Goal: Download file/media

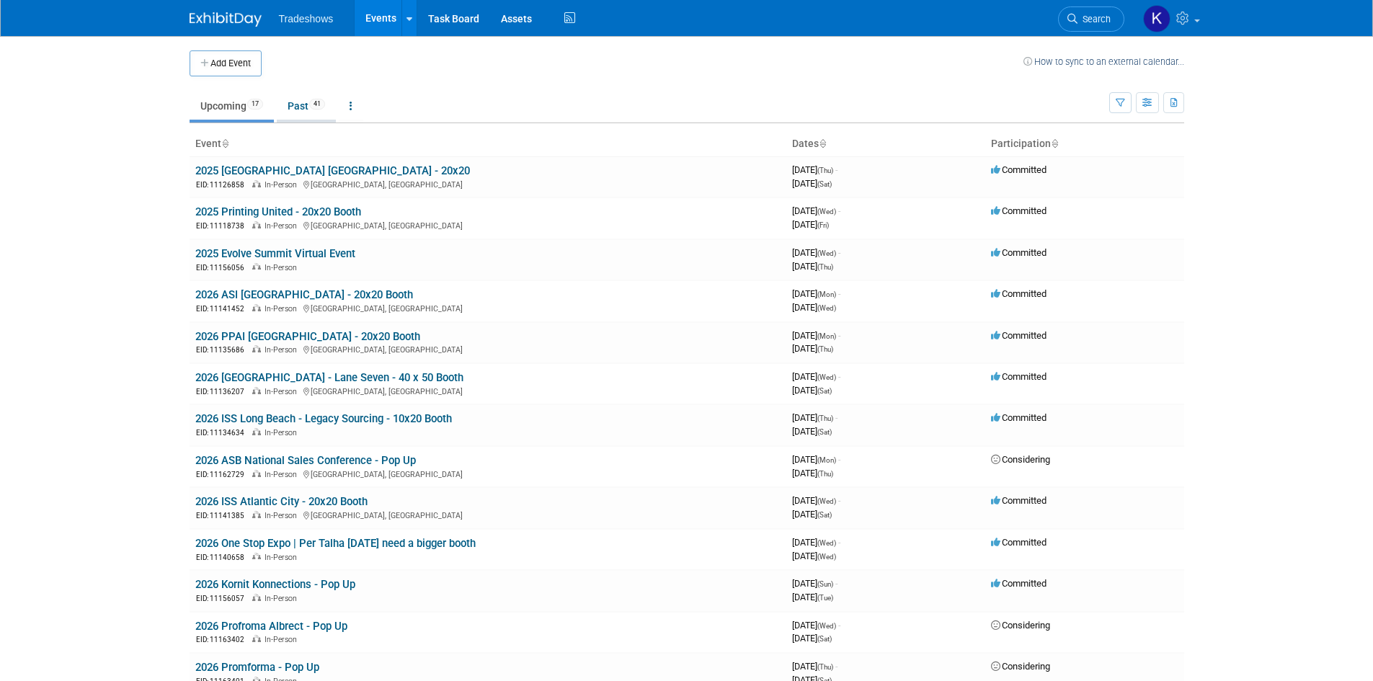
click at [321, 102] on span "41" at bounding box center [317, 104] width 16 height 11
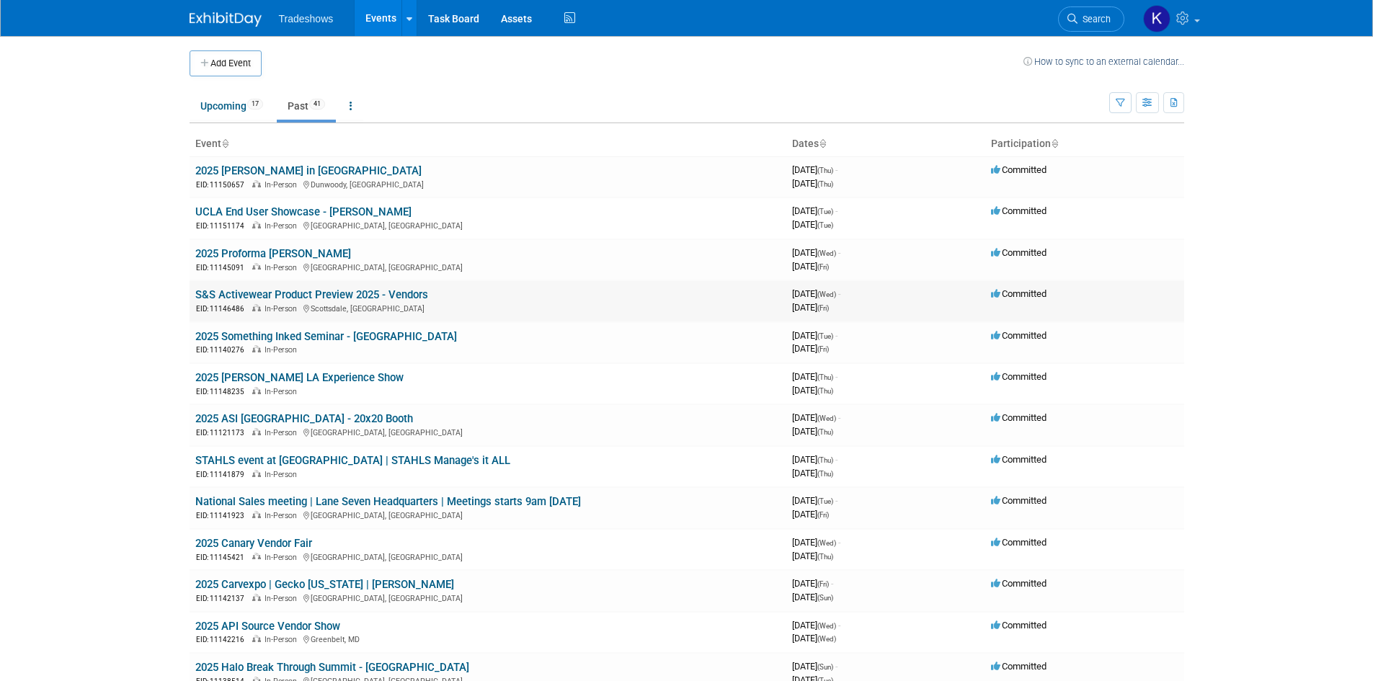
click at [310, 299] on link "S&S Activewear Product Preview 2025 - Vendors" at bounding box center [311, 294] width 233 height 13
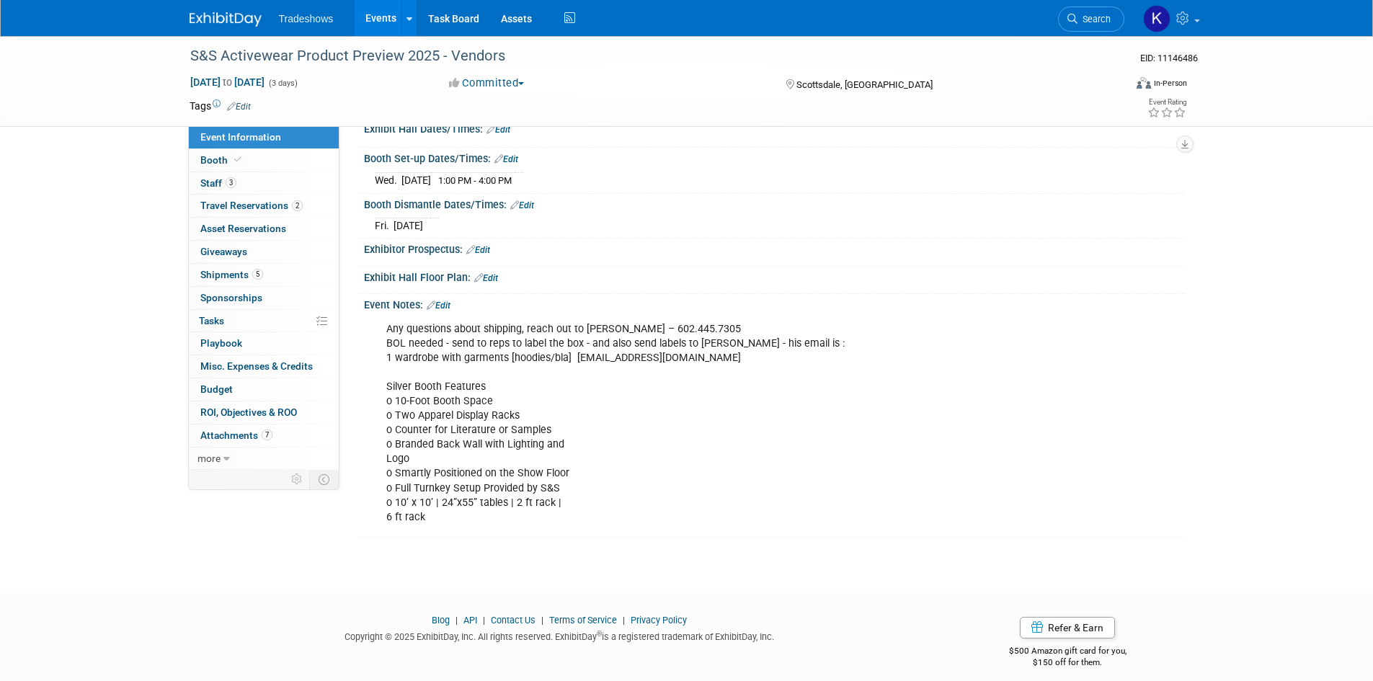
scroll to position [163, 0]
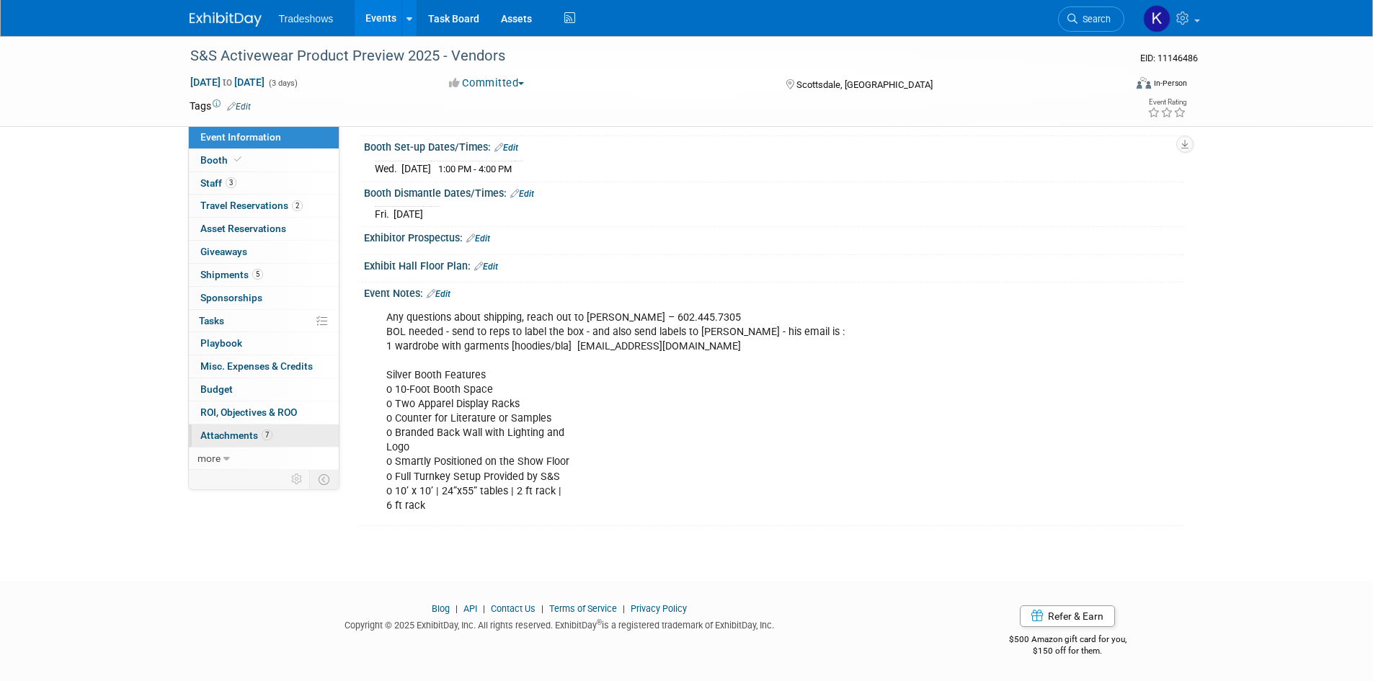
click at [233, 438] on span "Attachments 7" at bounding box center [236, 436] width 72 height 12
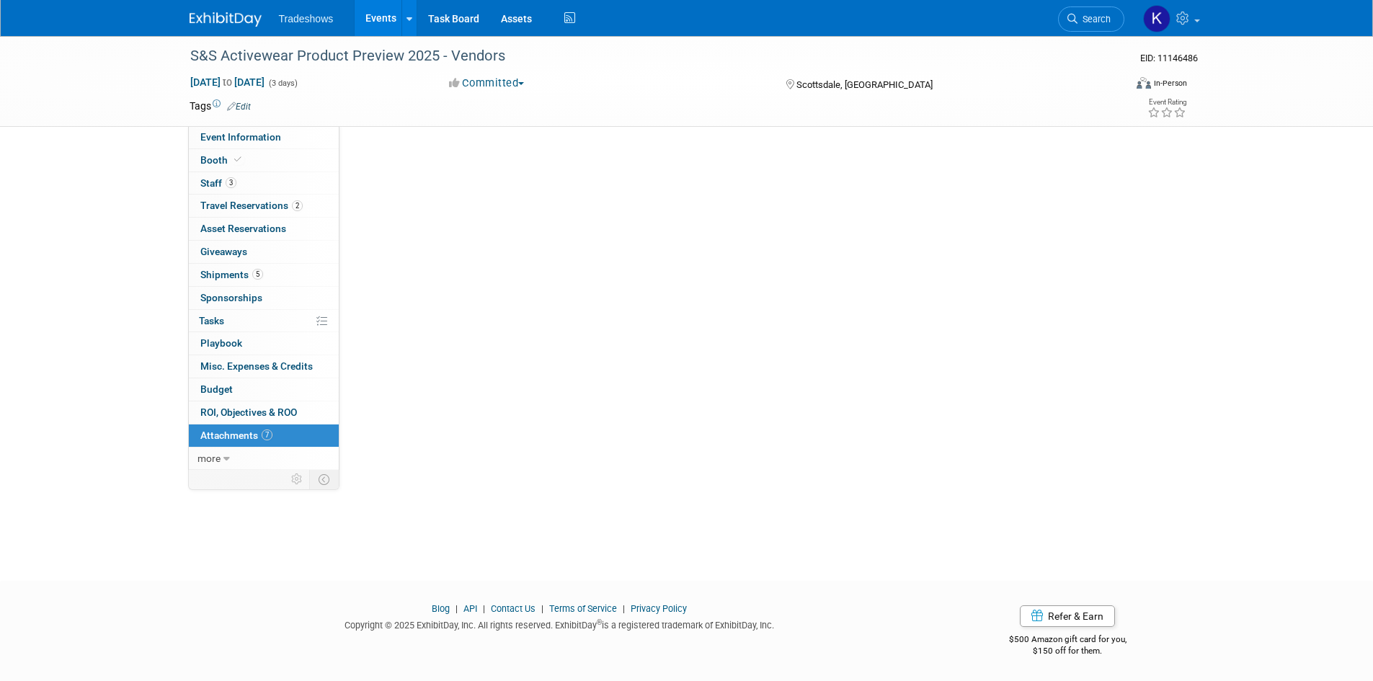
scroll to position [0, 0]
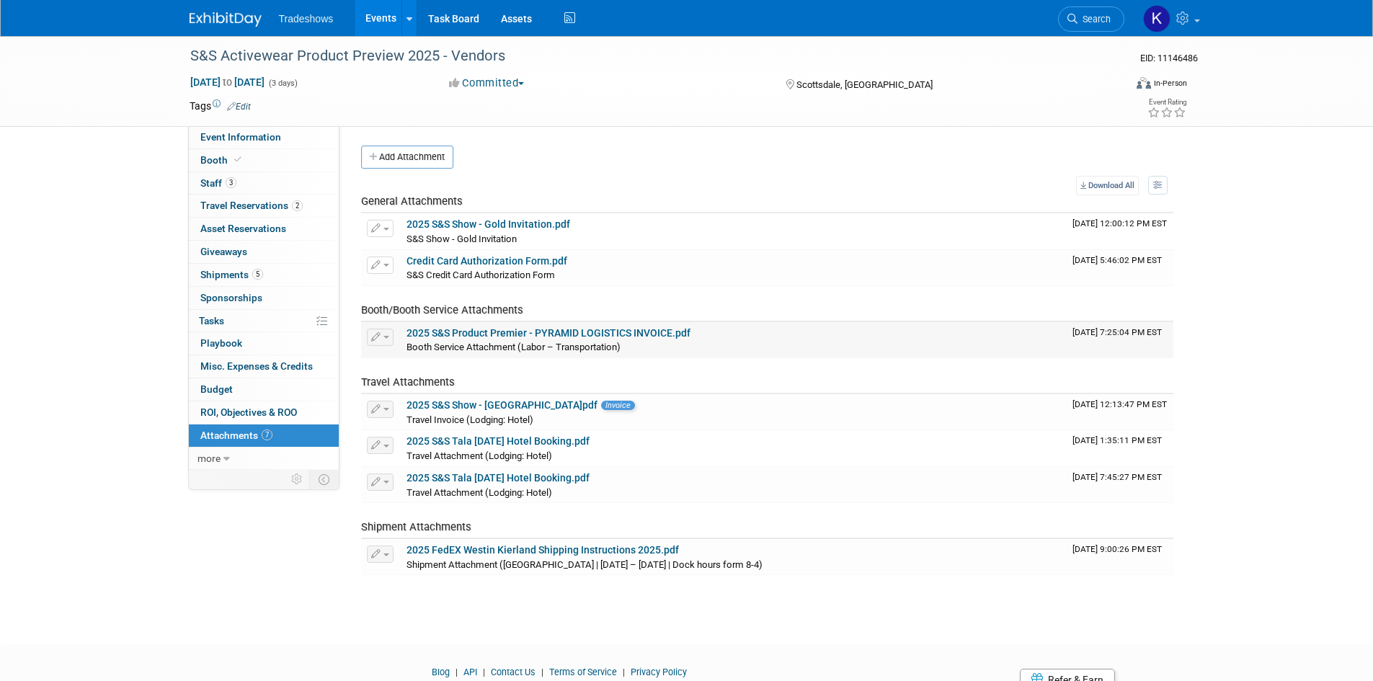
click at [498, 337] on link "2025 S&S Product Premier - PYRAMID LOGISTICS INVOICE.pdf" at bounding box center [549, 333] width 284 height 12
click at [545, 225] on link "2025 S&S Show - Gold Invitation.pdf" at bounding box center [489, 224] width 164 height 12
click at [196, 32] on div "Tradeshows Events Add Event Bulk Upload Events Shareable Event Boards Recently …" at bounding box center [687, 18] width 995 height 36
click at [239, 16] on img at bounding box center [226, 19] width 72 height 14
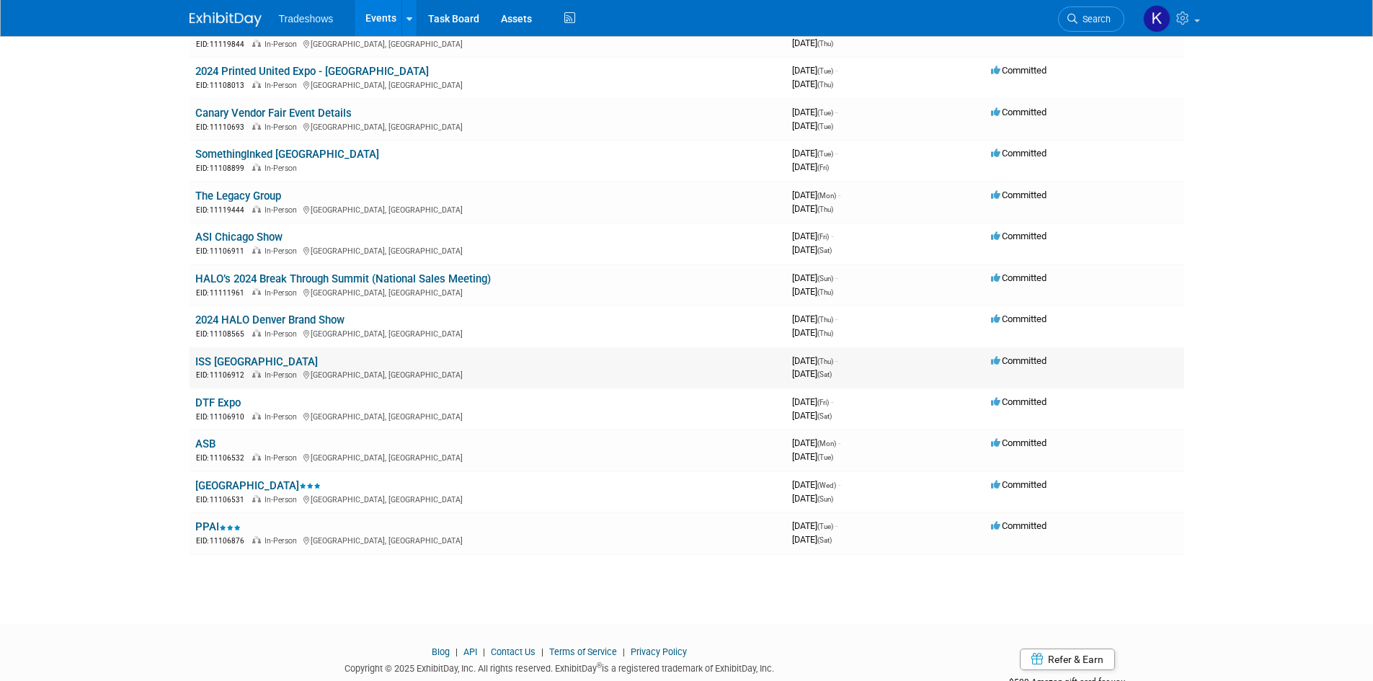
scroll to position [1344, 0]
